Goal: Transaction & Acquisition: Purchase product/service

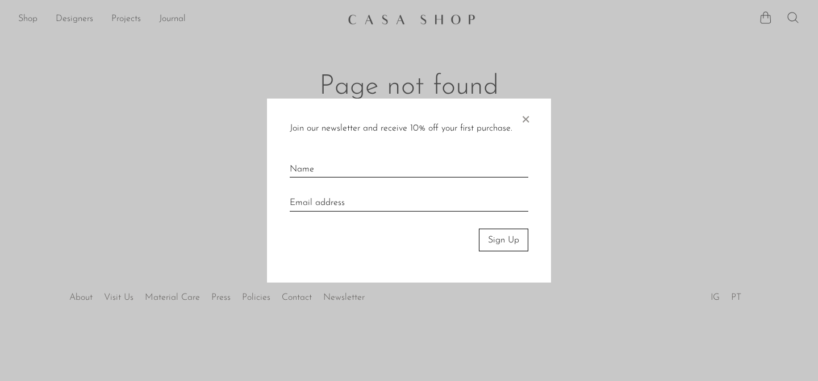
click at [523, 119] on span "×" at bounding box center [525, 116] width 11 height 36
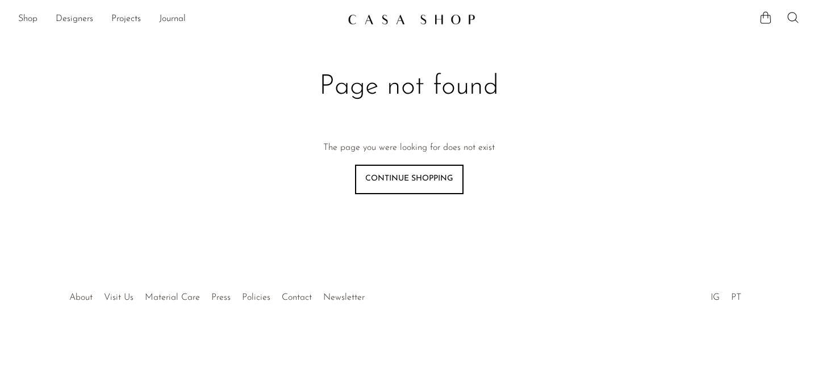
click at [396, 16] on img at bounding box center [412, 19] width 128 height 11
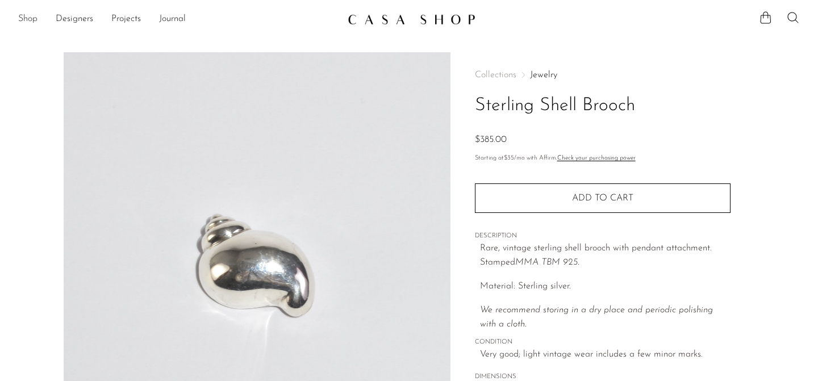
click at [27, 15] on link "Shop" at bounding box center [27, 19] width 19 height 15
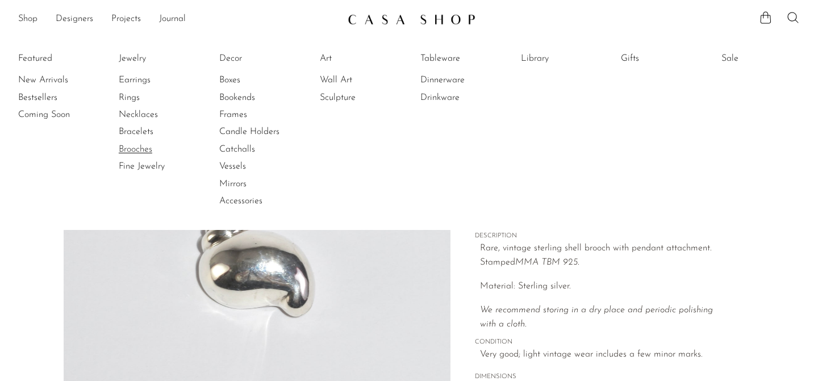
click at [142, 152] on link "Brooches" at bounding box center [161, 149] width 85 height 12
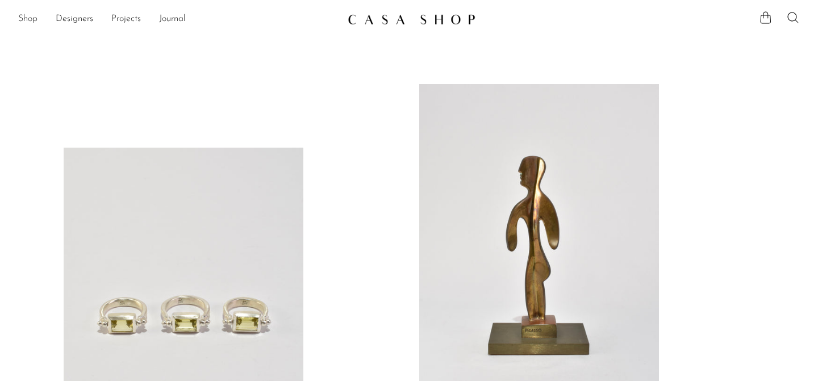
click at [25, 19] on link "Shop" at bounding box center [27, 19] width 19 height 15
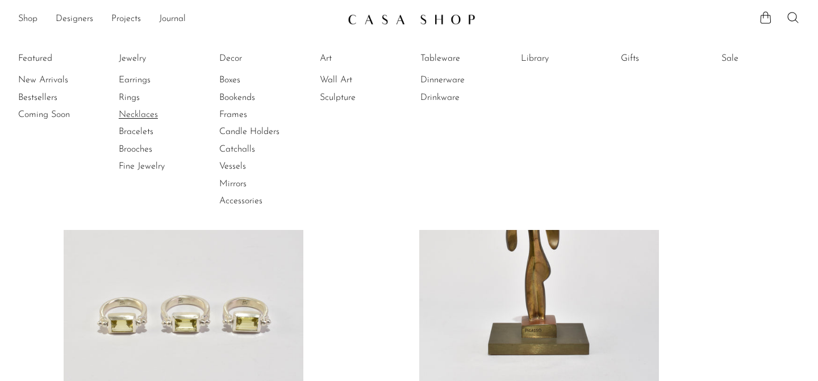
click at [135, 118] on link "Necklaces" at bounding box center [161, 115] width 85 height 12
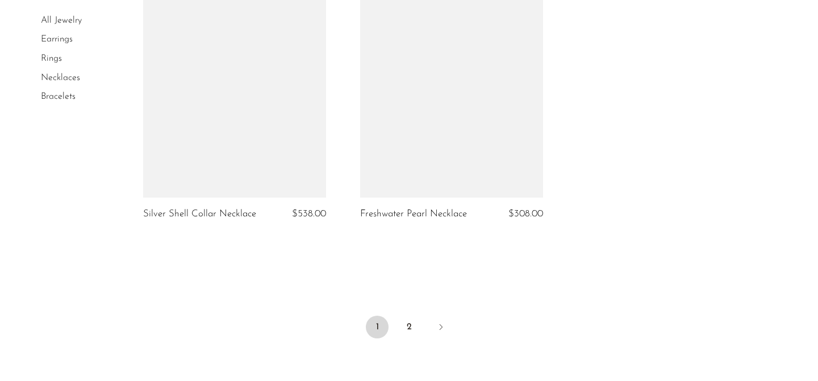
scroll to position [3321, 0]
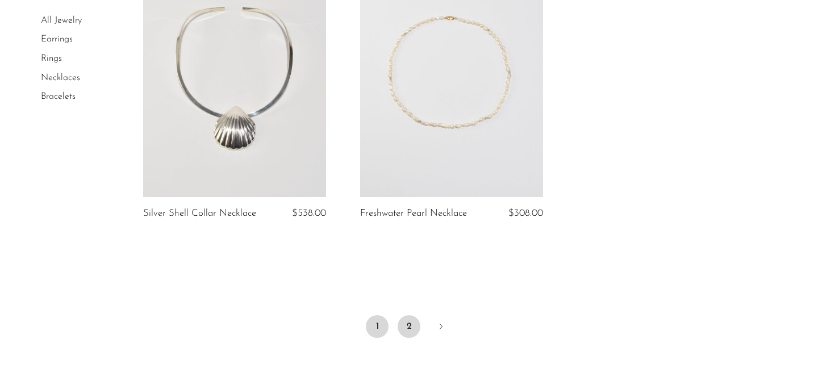
click at [412, 334] on link "2" at bounding box center [409, 326] width 23 height 23
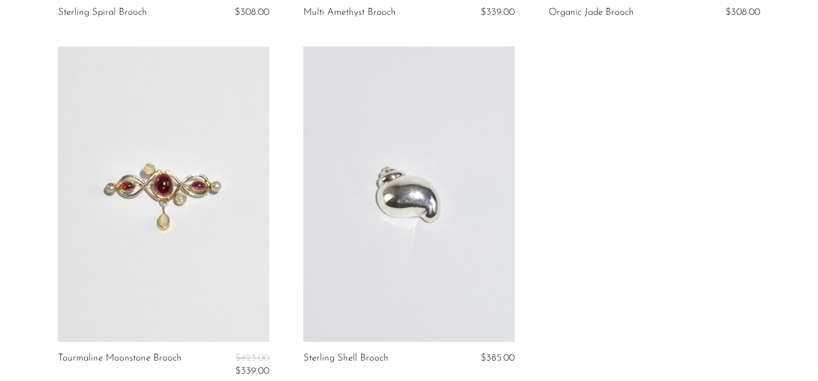
scroll to position [3240, 0]
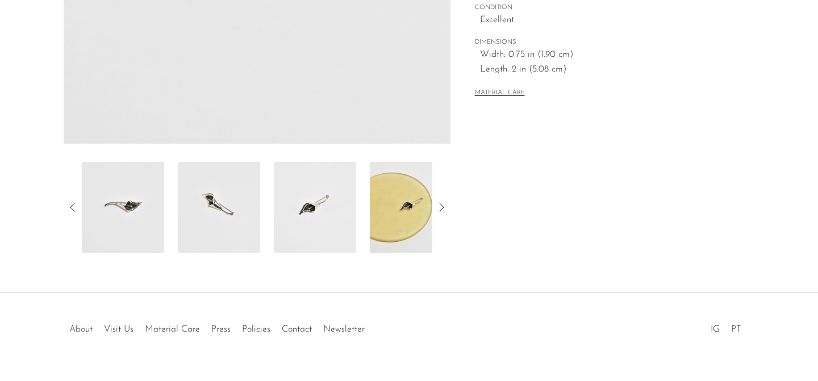
scroll to position [318, 0]
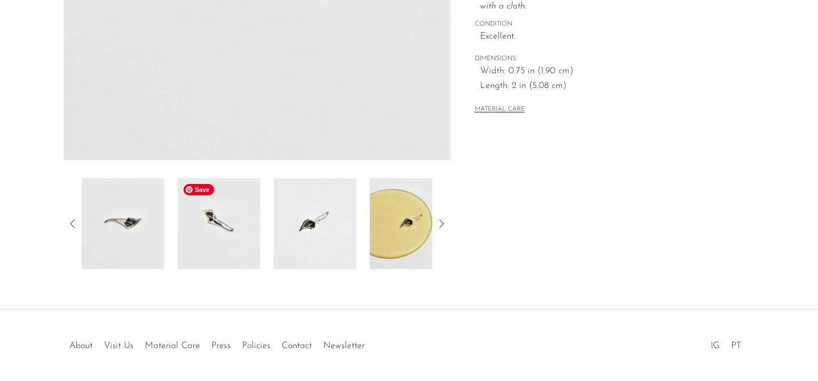
click at [223, 227] on img at bounding box center [219, 223] width 82 height 91
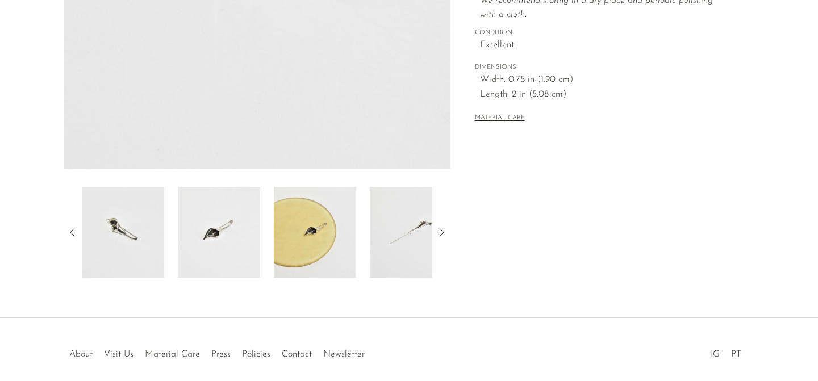
scroll to position [312, 0]
click at [444, 230] on icon at bounding box center [442, 230] width 14 height 14
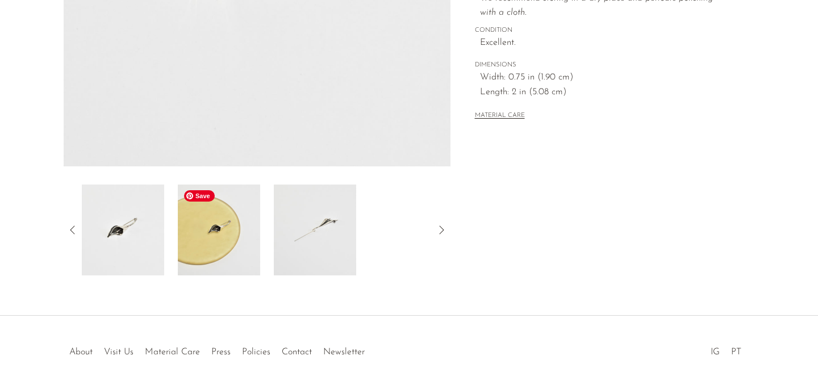
click at [183, 230] on img at bounding box center [219, 230] width 82 height 91
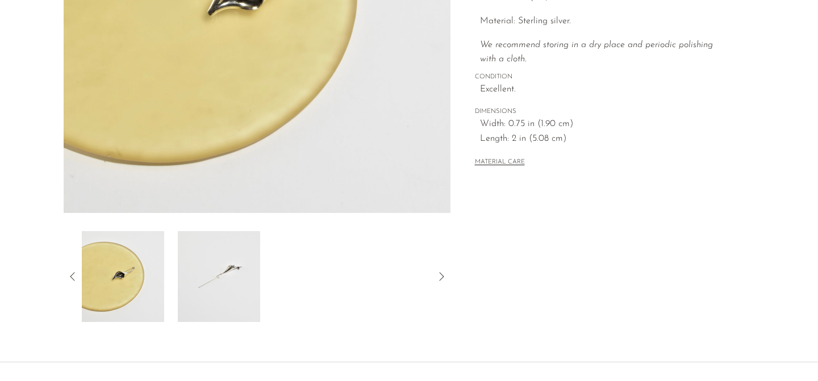
scroll to position [269, 0]
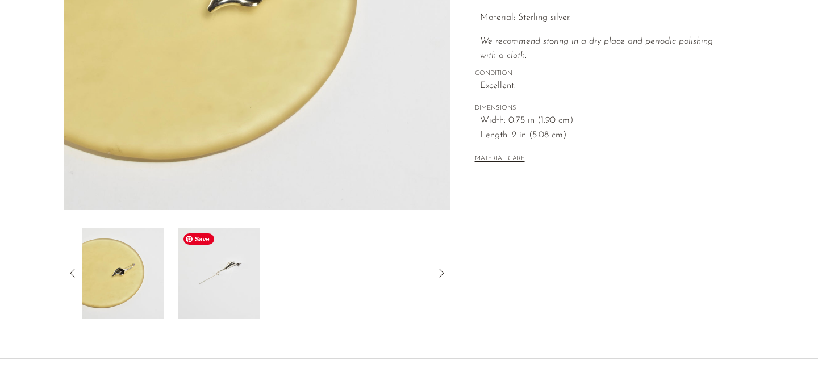
click at [228, 278] on img at bounding box center [219, 273] width 82 height 91
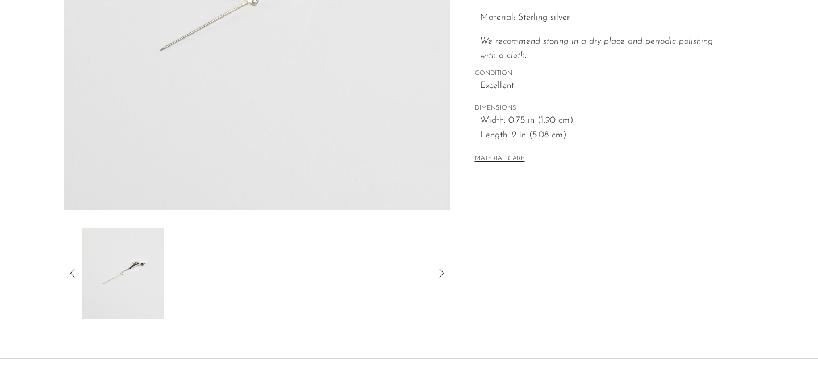
click at [72, 276] on icon at bounding box center [73, 273] width 14 height 14
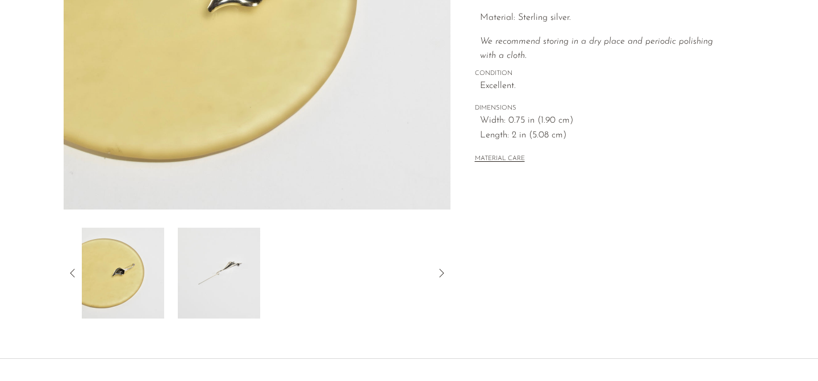
click at [72, 276] on icon at bounding box center [73, 273] width 14 height 14
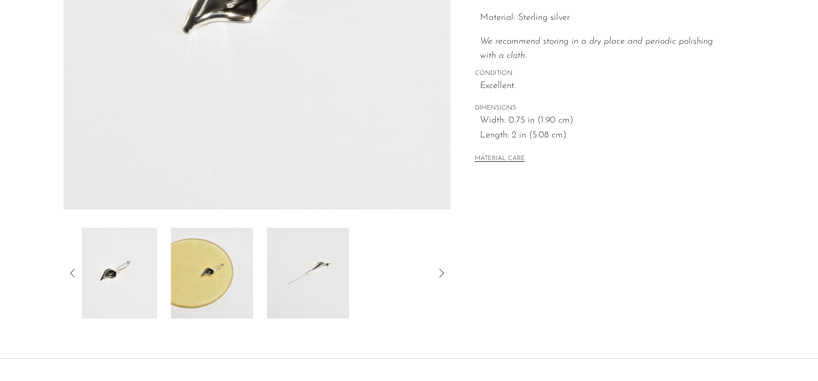
click at [72, 276] on icon at bounding box center [73, 273] width 14 height 14
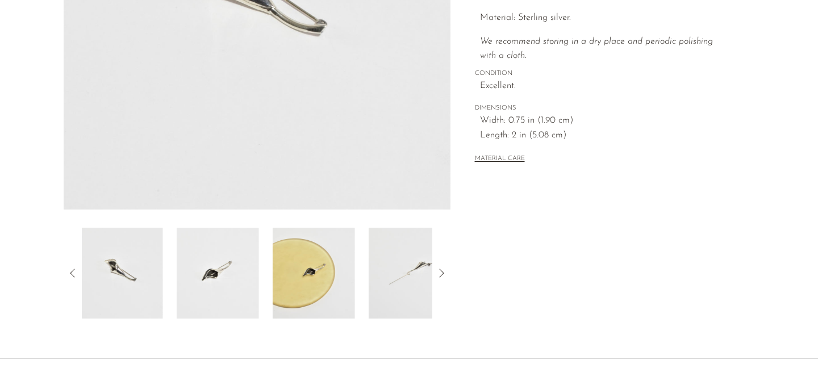
click at [72, 276] on icon at bounding box center [73, 273] width 14 height 14
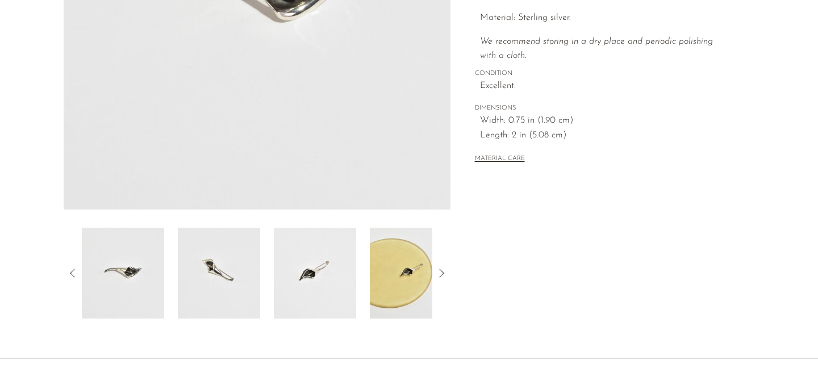
click at [72, 276] on icon at bounding box center [73, 273] width 14 height 14
click at [143, 272] on img at bounding box center [123, 273] width 82 height 91
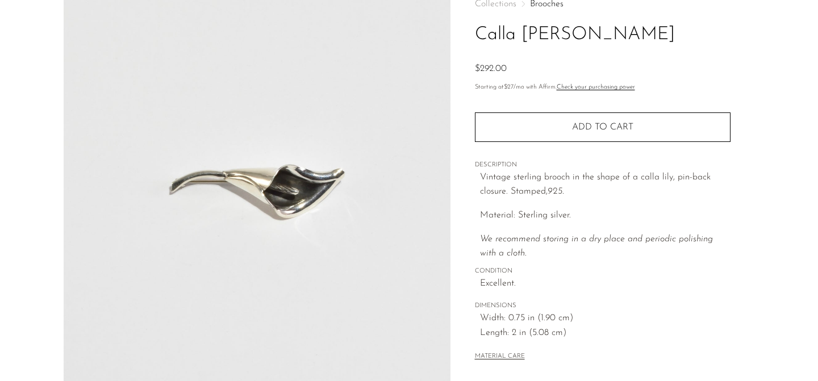
scroll to position [70, 0]
